Goal: Task Accomplishment & Management: Complete application form

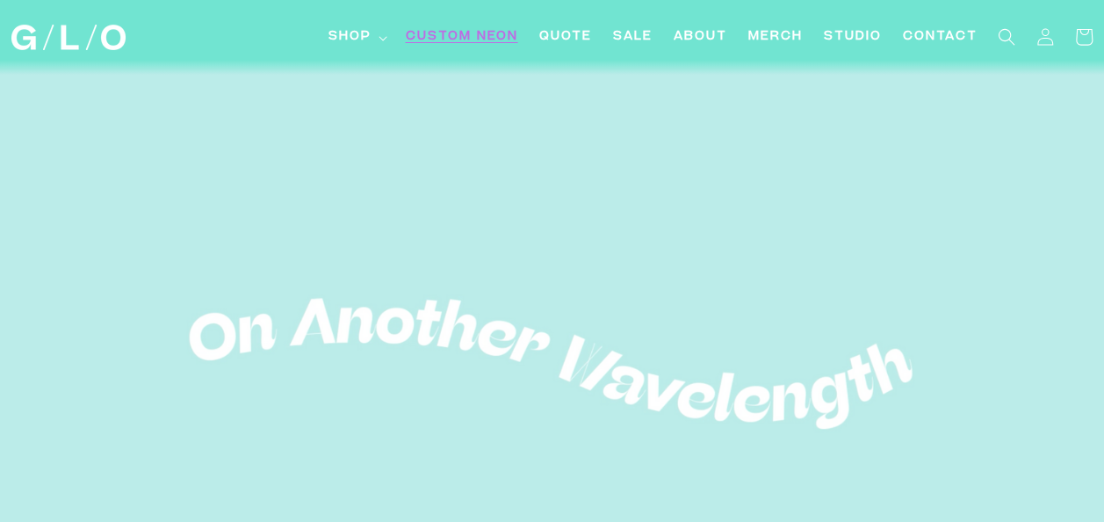
click at [481, 53] on link "Custom Neon" at bounding box center [461, 38] width 134 height 40
click at [578, 35] on span "Quote" at bounding box center [564, 37] width 53 height 18
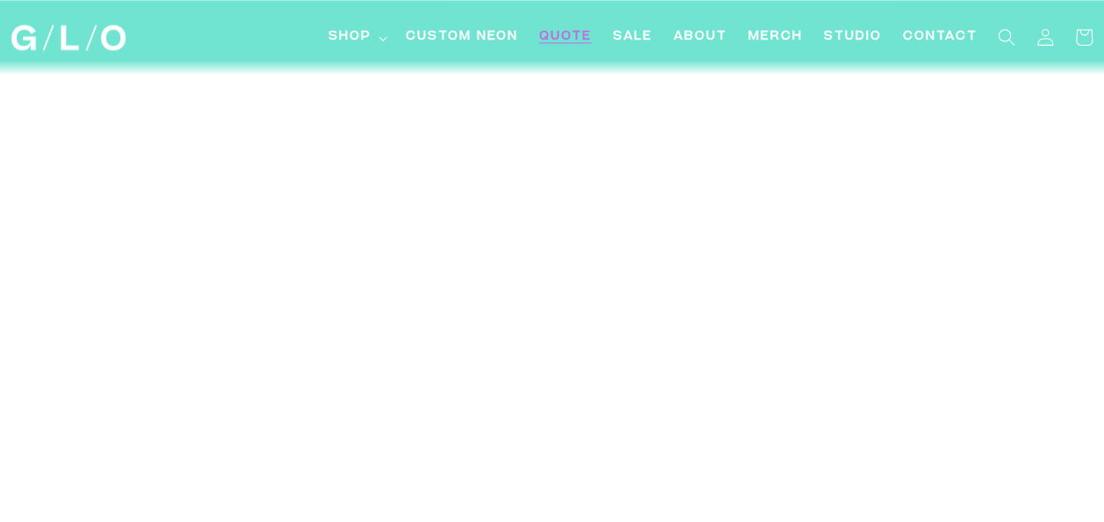
scroll to position [8049, 0]
